Goal: Find specific page/section: Find specific page/section

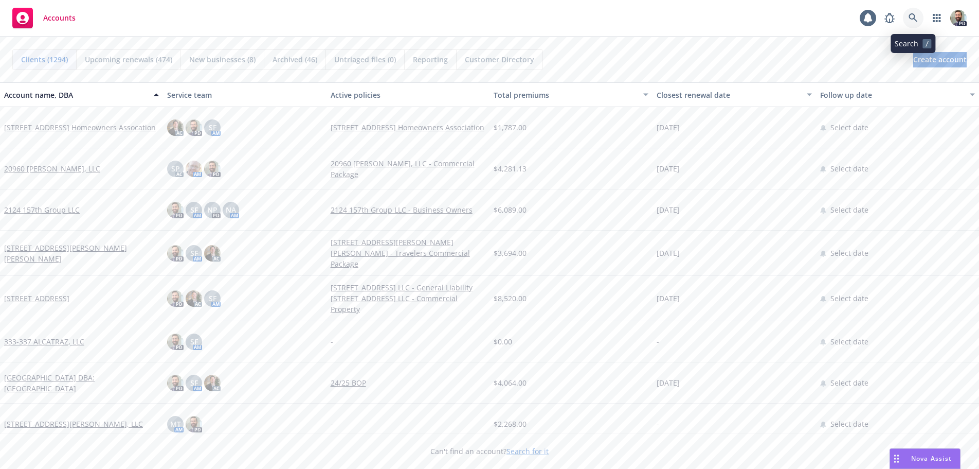
click at [911, 16] on icon at bounding box center [913, 17] width 9 height 9
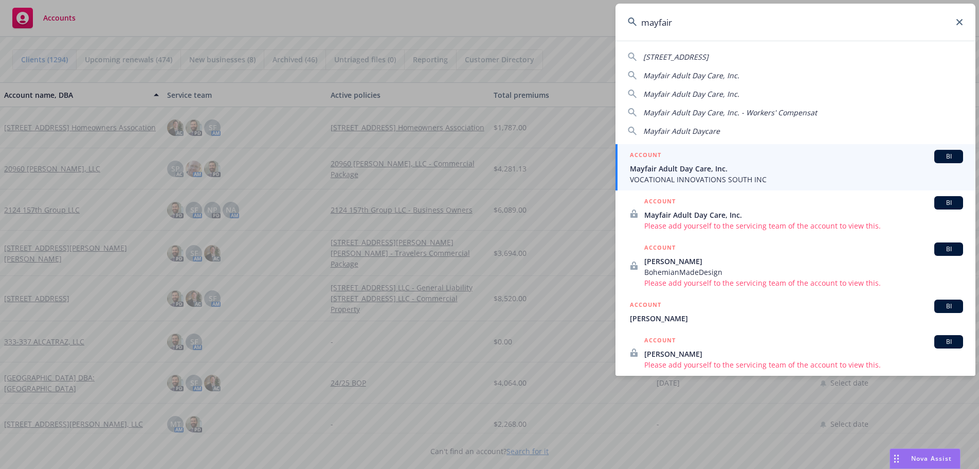
type input "mayfair"
click at [666, 171] on span "Mayfair Adult Day Care, Inc." at bounding box center [796, 168] width 333 height 11
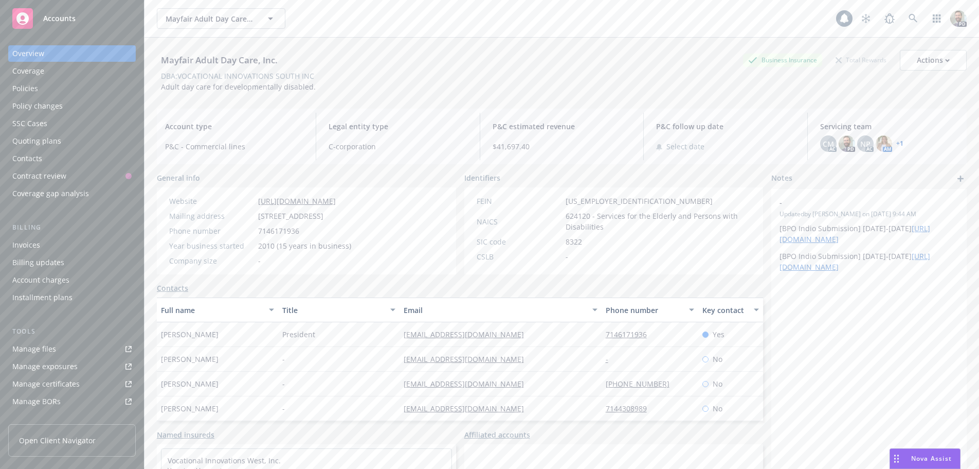
click at [28, 87] on div "Policies" at bounding box center [25, 88] width 26 height 16
